Goal: Information Seeking & Learning: Understand process/instructions

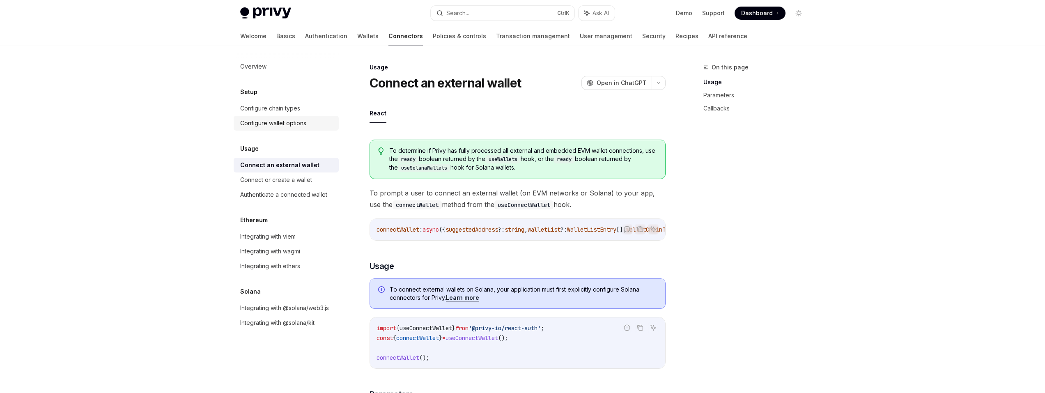
click at [287, 122] on div "Configure wallet options" at bounding box center [273, 123] width 66 height 10
type textarea "*"
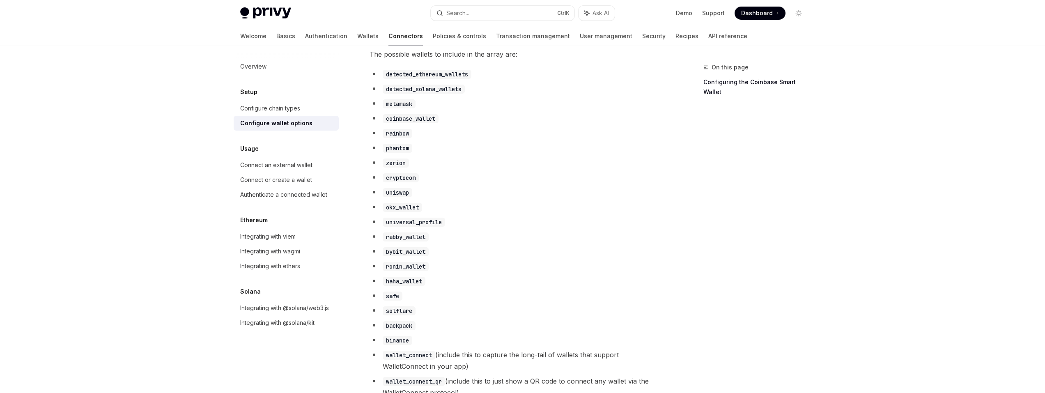
scroll to position [493, 0]
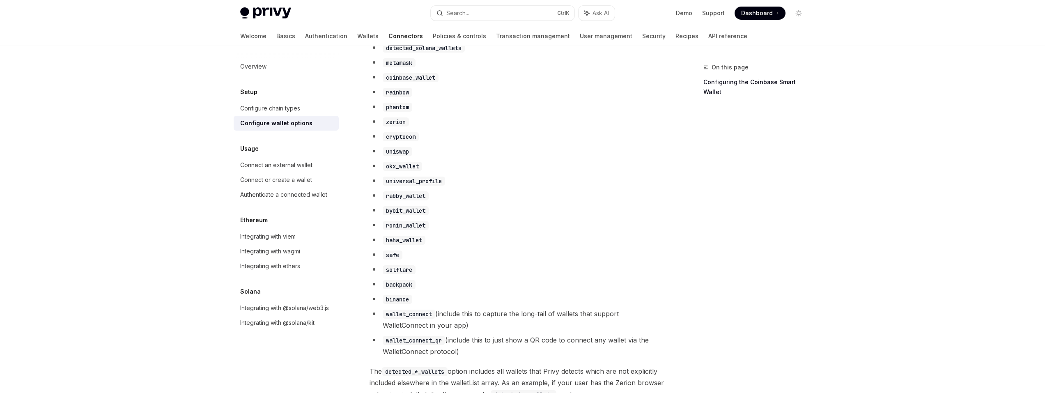
click at [408, 273] on code "solflare" at bounding box center [399, 269] width 33 height 9
click at [399, 274] on code "solflare" at bounding box center [399, 269] width 33 height 9
copy code "solflare"
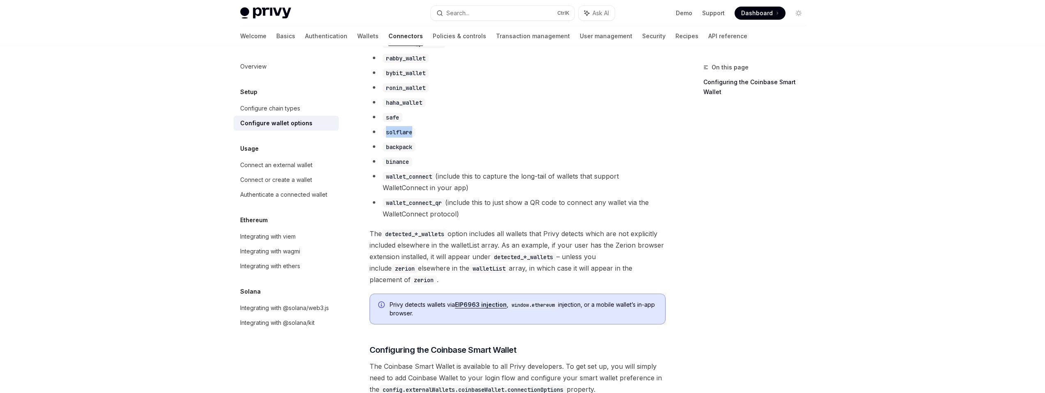
scroll to position [616, 0]
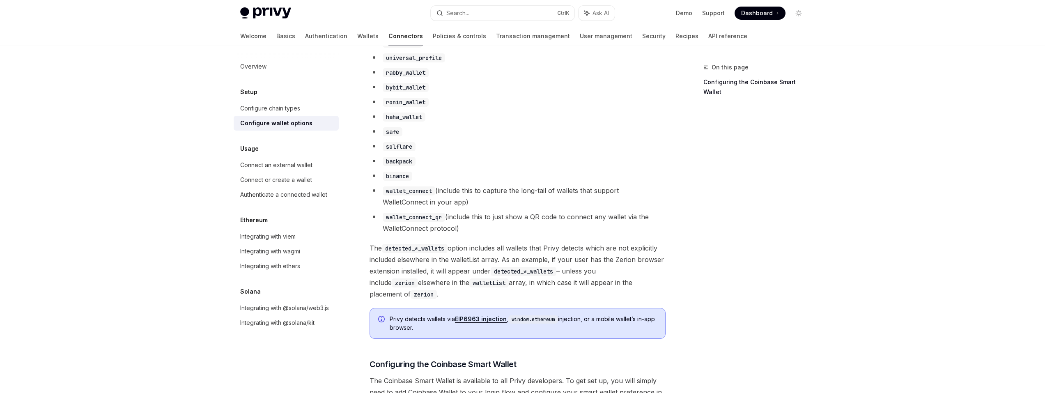
click at [413, 195] on code "wallet_connect" at bounding box center [409, 190] width 53 height 9
copy li "wallet_connect"
click at [484, 207] on li "wallet_connect (include this to capture the long-tail of wallets that support W…" at bounding box center [517, 196] width 296 height 23
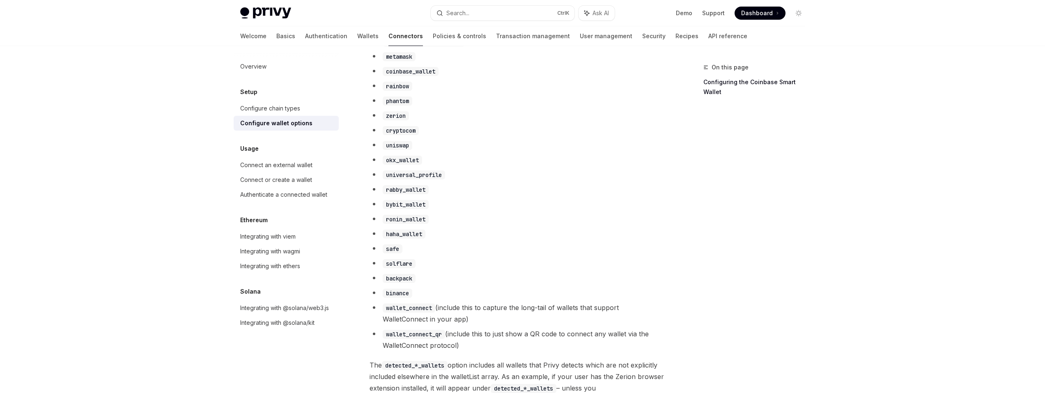
scroll to position [492, 0]
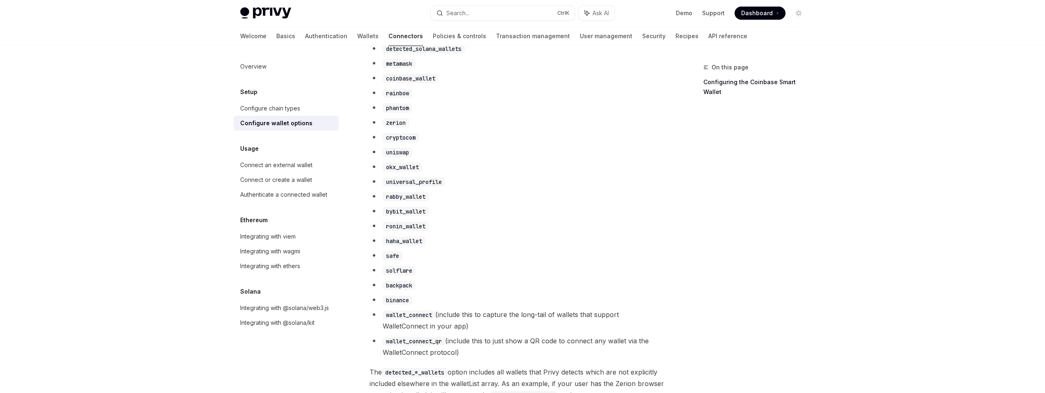
click at [395, 275] on code "solflare" at bounding box center [399, 270] width 33 height 9
copy code "solflare"
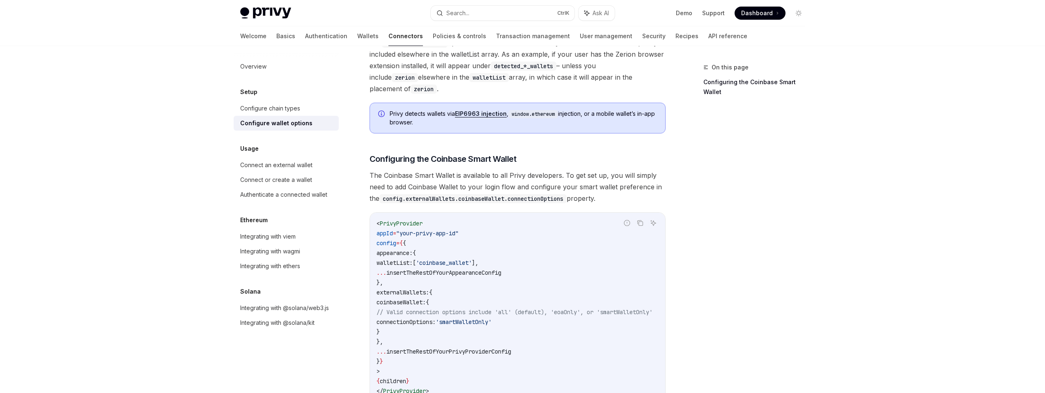
scroll to position [698, 0]
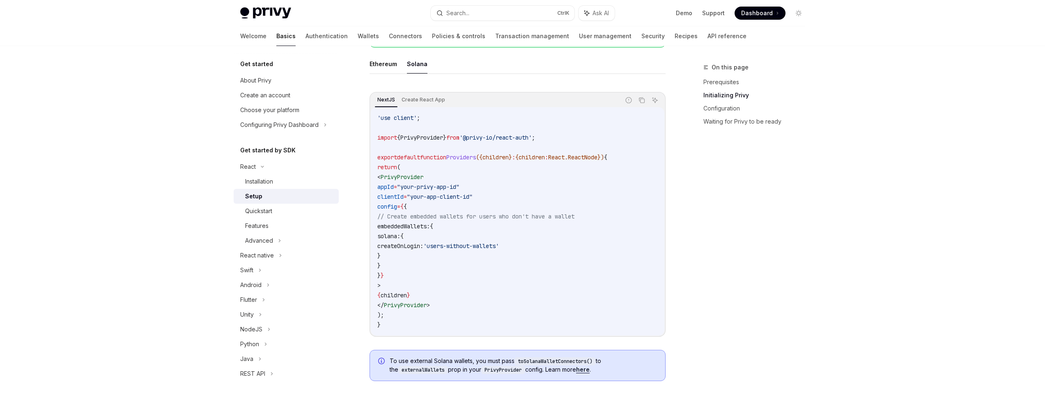
scroll to position [241, 0]
